Goal: Entertainment & Leisure: Consume media (video, audio)

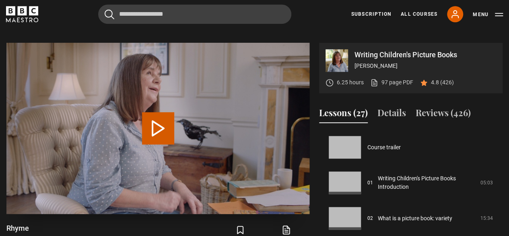
scroll to position [425, 0]
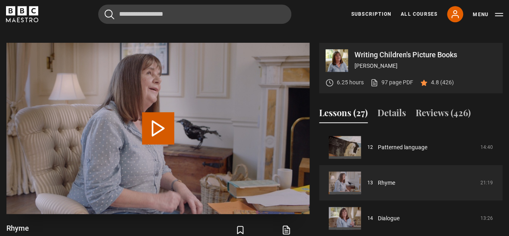
click at [172, 133] on button "Play Lesson Rhyme" at bounding box center [158, 128] width 32 height 32
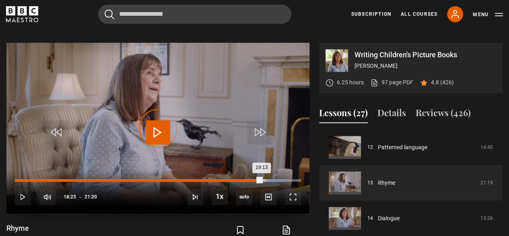
click at [261, 179] on div "Loaded : 94.92% 18:23 19:13" at bounding box center [158, 180] width 286 height 2
click at [260, 180] on div "18:16" at bounding box center [137, 180] width 245 height 2
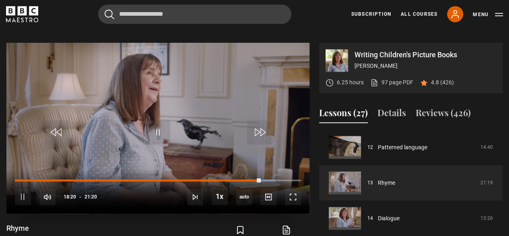
click at [303, 201] on div "10s Skip Back 10 seconds Pause 10s Skip Forward 10 seconds Loaded : 91.02% 18:1…" at bounding box center [157, 191] width 303 height 45
click at [293, 197] on span "Video Player" at bounding box center [293, 196] width 16 height 16
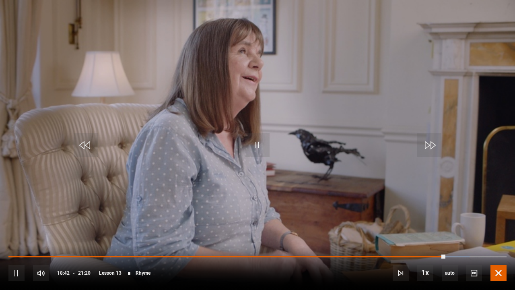
click at [496, 235] on span "Video Player" at bounding box center [499, 273] width 16 height 16
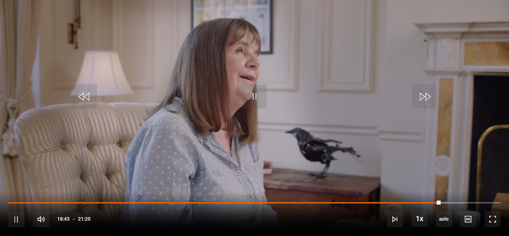
scroll to position [497, 0]
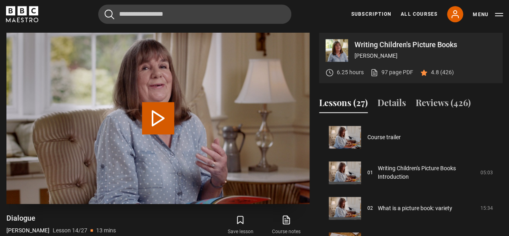
scroll to position [461, 0]
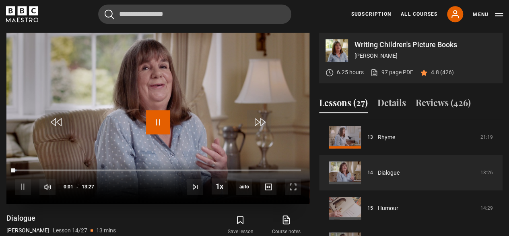
click at [156, 117] on span "Video Player" at bounding box center [158, 122] width 24 height 24
click at [160, 127] on span "Video Player" at bounding box center [158, 122] width 24 height 24
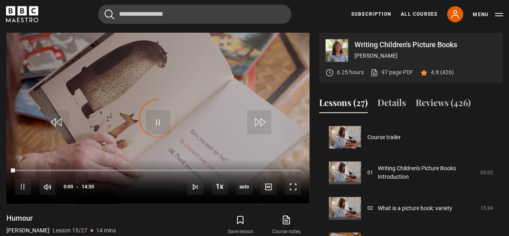
scroll to position [496, 0]
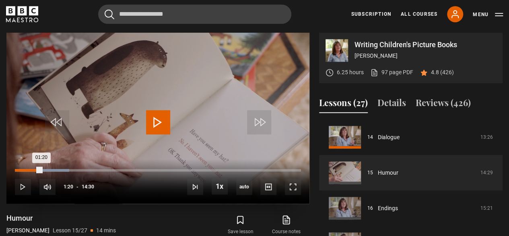
click at [41, 169] on div "Loaded : 18.97% 01:20 01:20" at bounding box center [158, 170] width 286 height 2
click at [37, 170] on div "01:22" at bounding box center [28, 170] width 27 height 2
click at [28, 170] on div "01:08" at bounding box center [26, 170] width 23 height 2
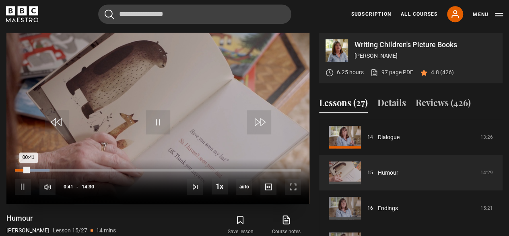
click at [23, 170] on div "00:41" at bounding box center [22, 170] width 14 height 2
click at [17, 170] on div "Loaded : 10.34% 00:08 00:28" at bounding box center [158, 170] width 286 height 2
click at [35, 170] on div "Loaded : 8.62% 01:01 01:01" at bounding box center [158, 170] width 286 height 2
click at [43, 170] on div "Loaded : 14.37% 01:24 01:02" at bounding box center [158, 170] width 286 height 2
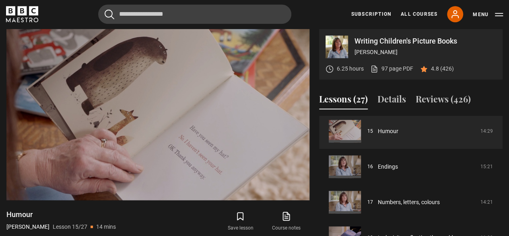
scroll to position [532, 0]
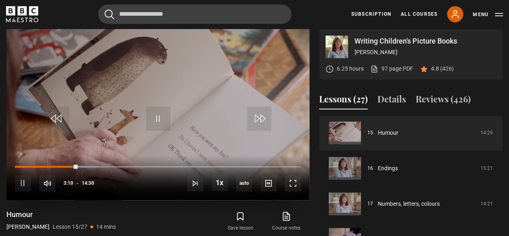
click at [159, 93] on video "Video Player" at bounding box center [157, 114] width 303 height 171
click at [159, 104] on video "Video Player" at bounding box center [157, 114] width 303 height 171
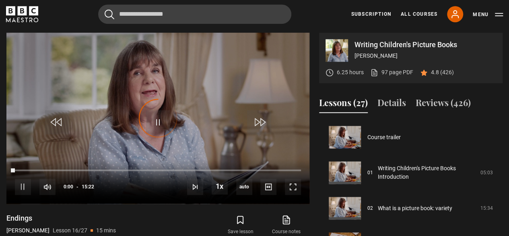
scroll to position [532, 0]
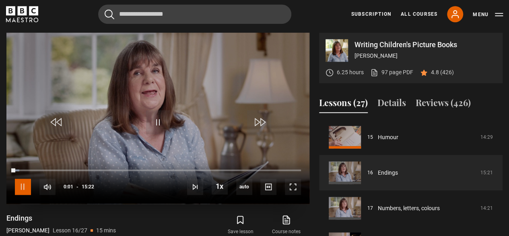
click at [16, 184] on span "Video Player" at bounding box center [23, 186] width 16 height 16
click at [326, 57] on img at bounding box center [337, 50] width 23 height 23
click at [323, 46] on div "Writing Children's Picture Books [PERSON_NAME] 6.25 hours 97 page PDF (opens in…" at bounding box center [411, 58] width 184 height 50
click at [329, 46] on img at bounding box center [337, 50] width 23 height 23
click at [157, 112] on span "Video Player" at bounding box center [158, 122] width 24 height 24
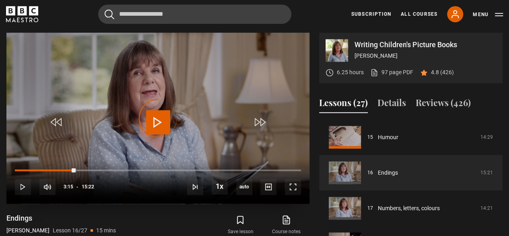
drag, startPoint x: 76, startPoint y: 170, endPoint x: 12, endPoint y: 160, distance: 64.4
click at [12, 160] on div "10s Skip Back 10 seconds Play 10s Skip Forward 10 seconds Loaded : 0.00% 03:10 …" at bounding box center [157, 181] width 303 height 45
click at [151, 126] on span "Video Player" at bounding box center [158, 122] width 24 height 24
click at [157, 118] on span "Video Player" at bounding box center [158, 122] width 24 height 24
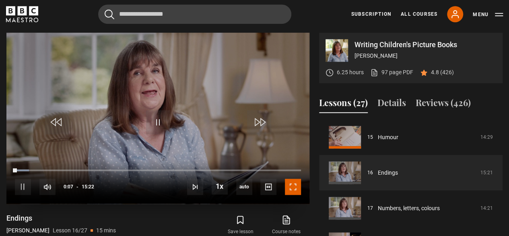
click at [293, 186] on span "Video Player" at bounding box center [293, 186] width 16 height 16
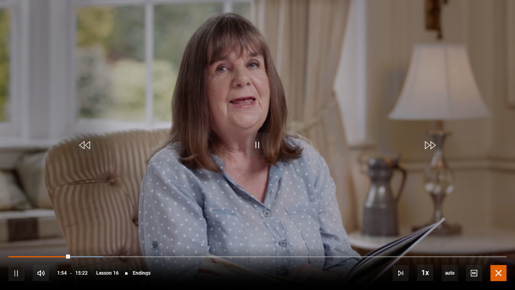
click at [504, 235] on span "Video Player" at bounding box center [499, 273] width 16 height 16
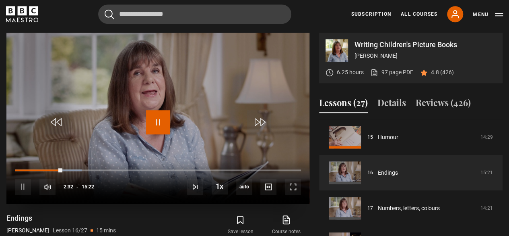
click at [148, 125] on span "Video Player" at bounding box center [158, 122] width 24 height 24
